Goal: Find specific page/section: Find specific page/section

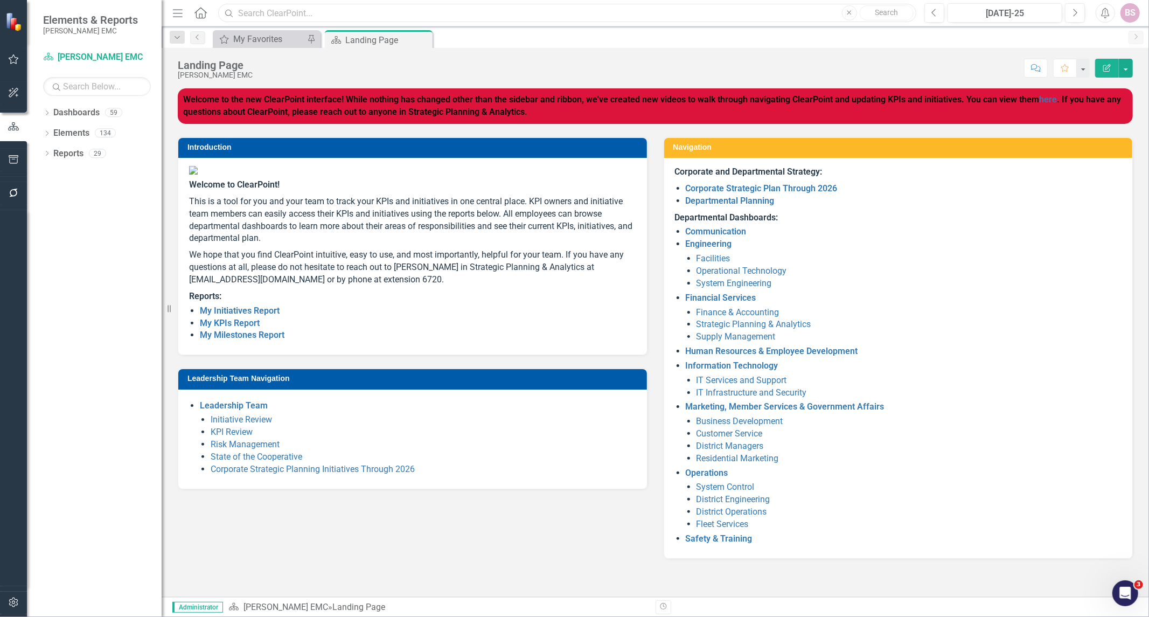
click at [291, 16] on input "text" at bounding box center [567, 13] width 698 height 19
type input "v"
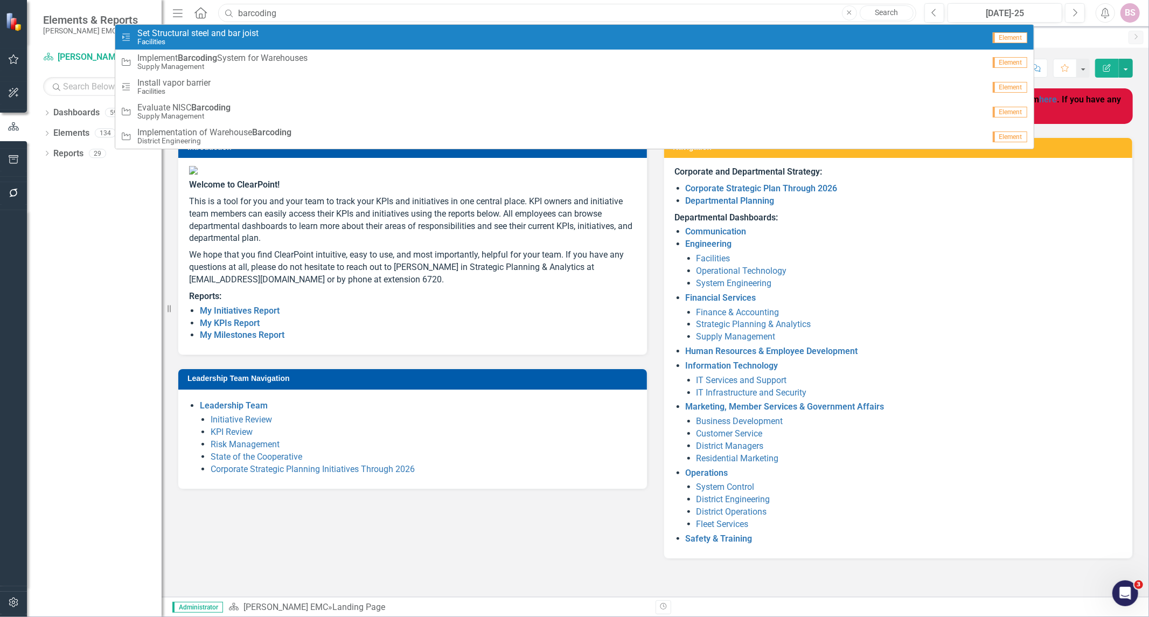
type input "barcoding"
click at [300, 16] on input "barcoding" at bounding box center [567, 13] width 698 height 19
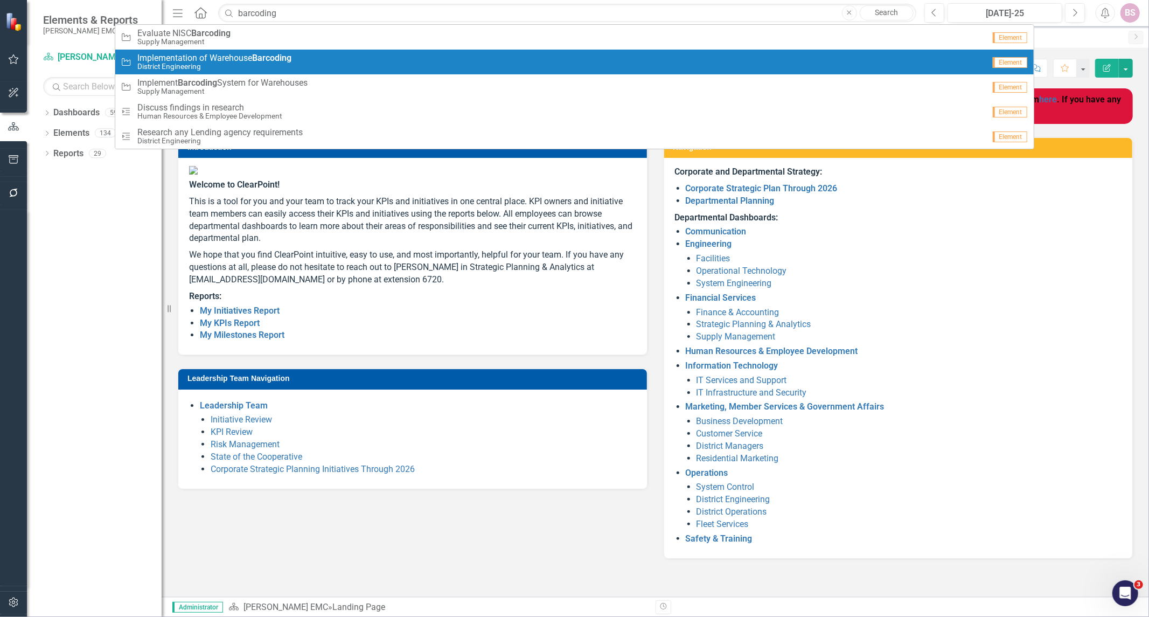
click at [233, 56] on span "Implementation of Warehouse Barcoding" at bounding box center [214, 58] width 154 height 10
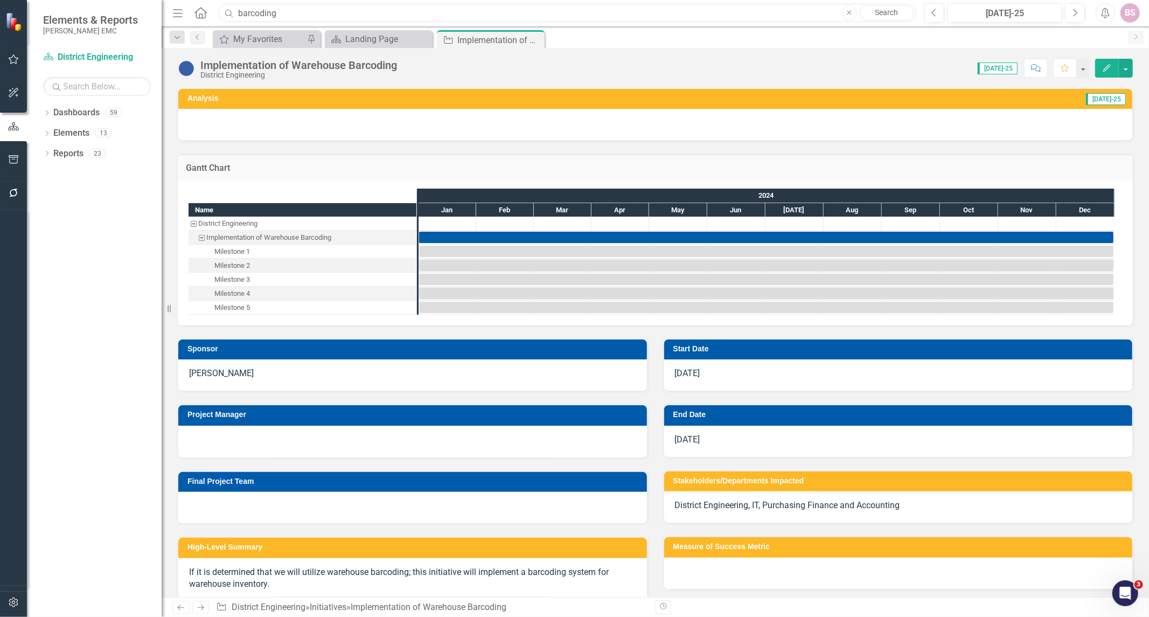
click at [319, 13] on input "barcoding" at bounding box center [567, 13] width 698 height 19
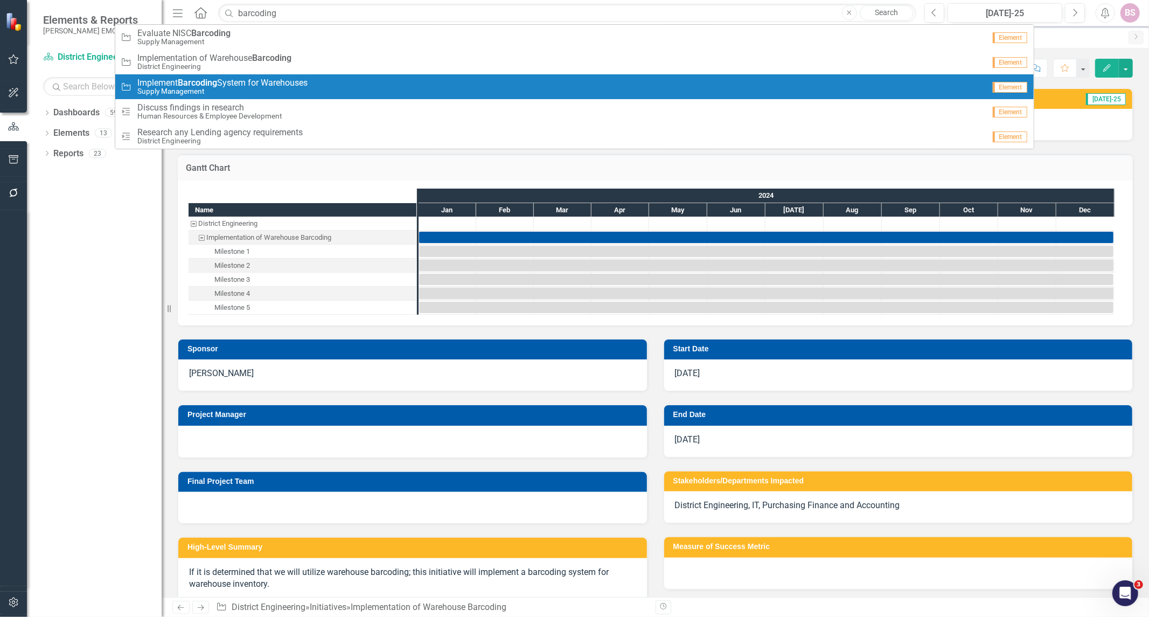
click at [235, 84] on span "Implement Barcoding System for Warehouses" at bounding box center [222, 83] width 170 height 10
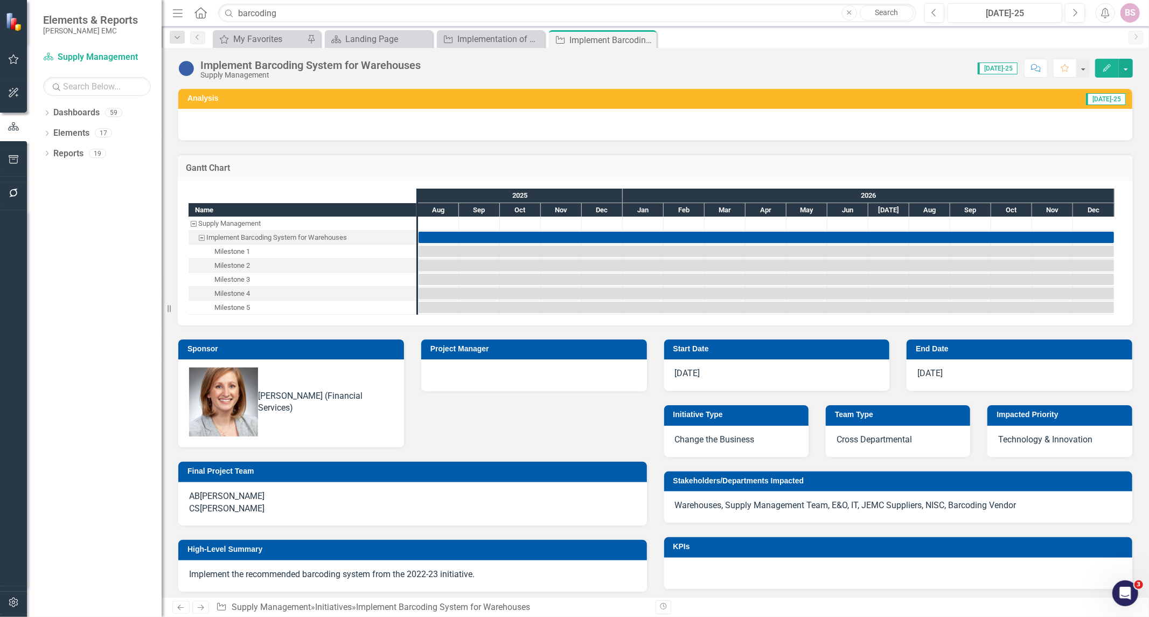
click at [448, 372] on div at bounding box center [534, 373] width 204 height 13
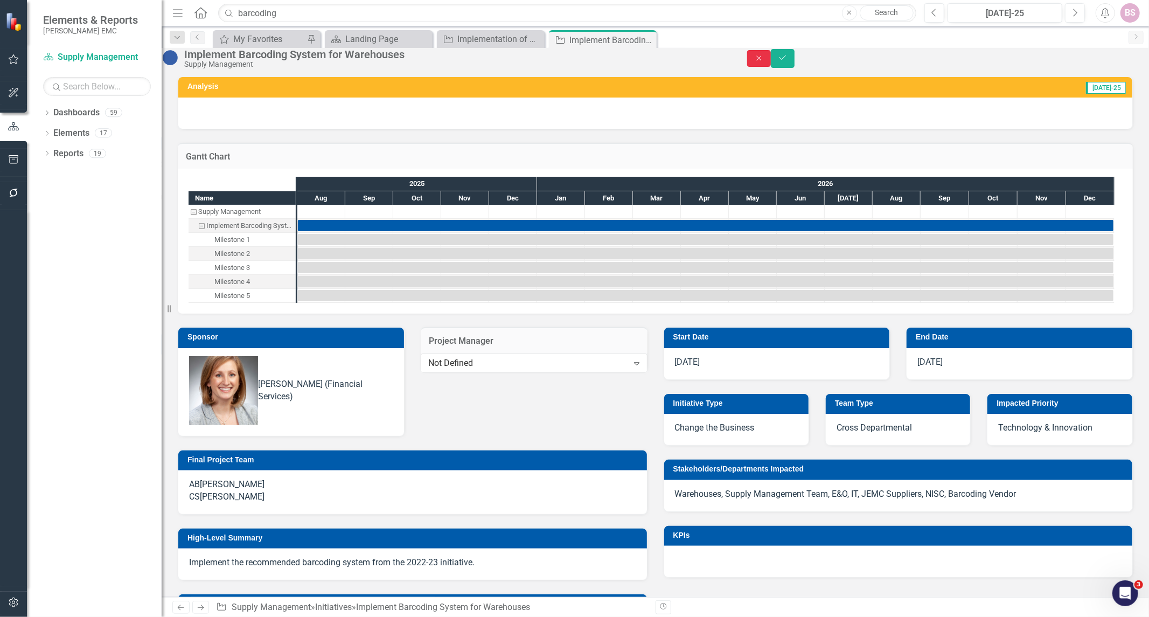
click at [764, 62] on icon "Close" at bounding box center [759, 58] width 10 height 8
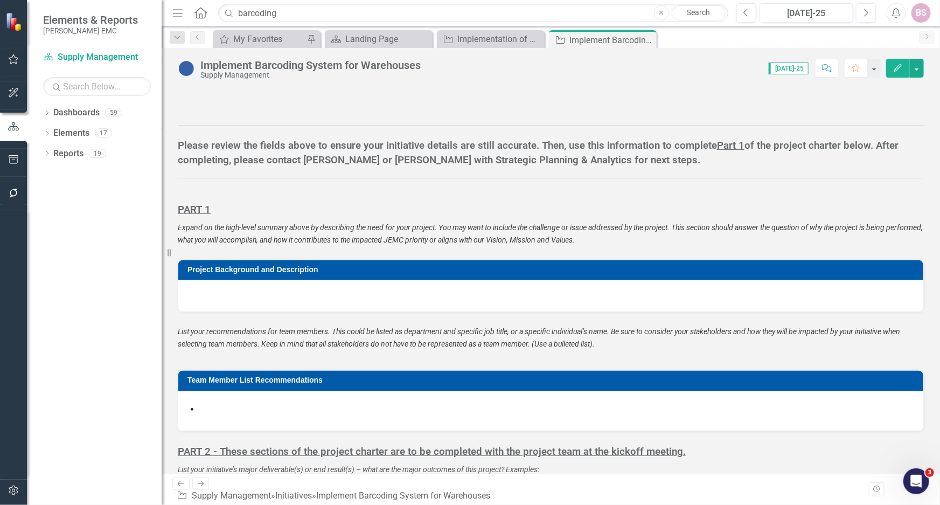
scroll to position [587, 0]
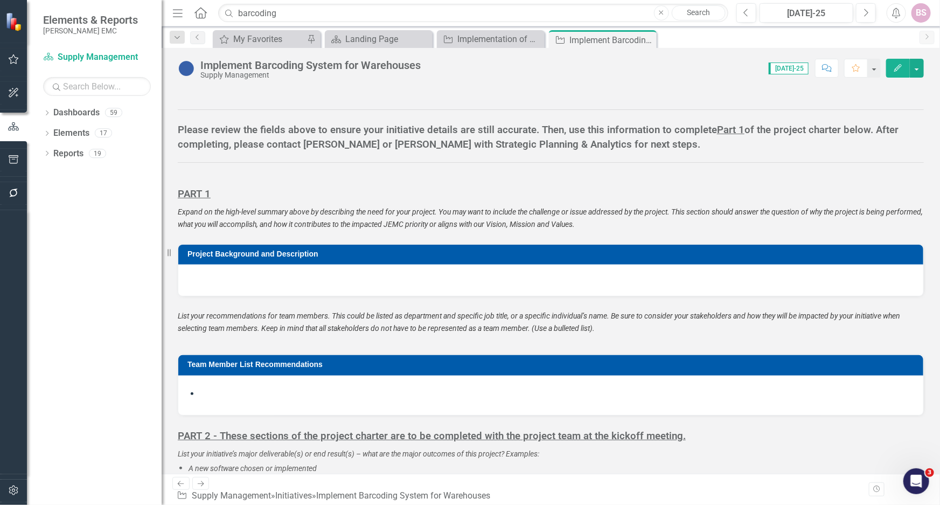
click at [680, 39] on div "My Favorites My Favorites Pin Dashboard Landing Page Close Initiative Implement…" at bounding box center [563, 38] width 704 height 17
click at [536, 38] on icon "Close" at bounding box center [535, 39] width 11 height 9
